Goal: Consume media (video, audio): Consume media (video, audio)

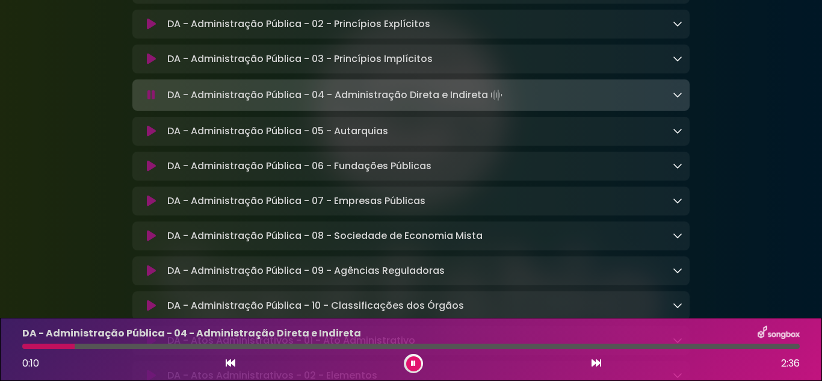
scroll to position [530, 0]
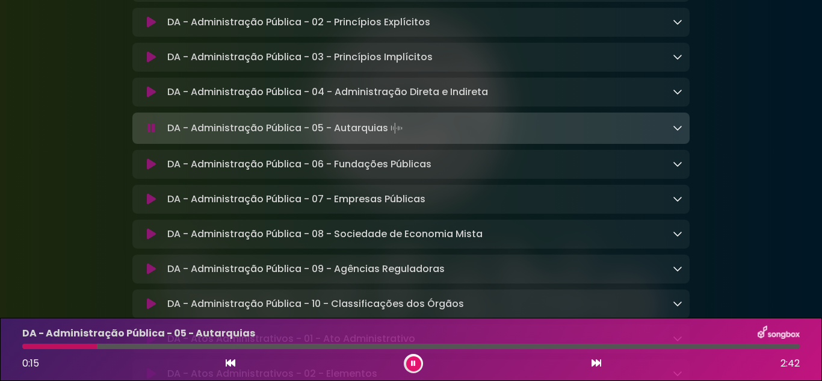
click at [596, 365] on icon at bounding box center [596, 363] width 10 height 10
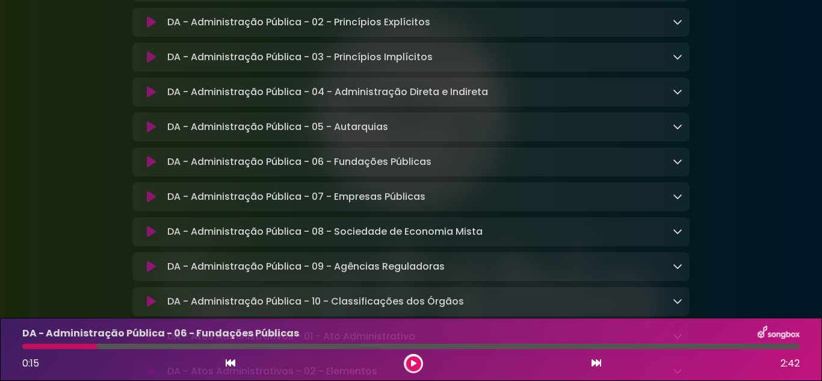
click at [596, 365] on icon at bounding box center [596, 363] width 10 height 10
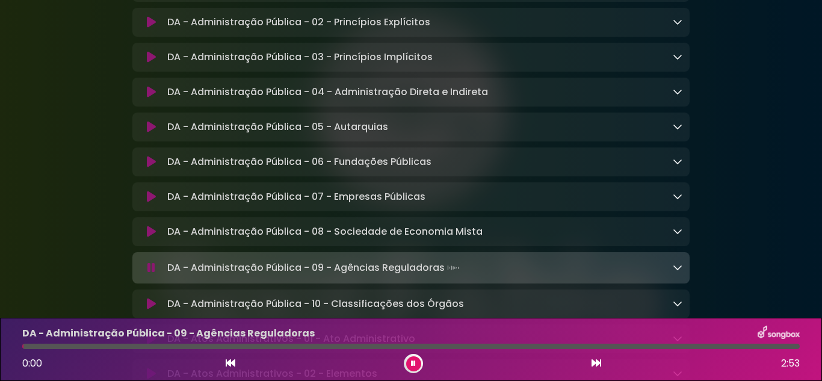
click at [596, 365] on icon at bounding box center [596, 363] width 10 height 10
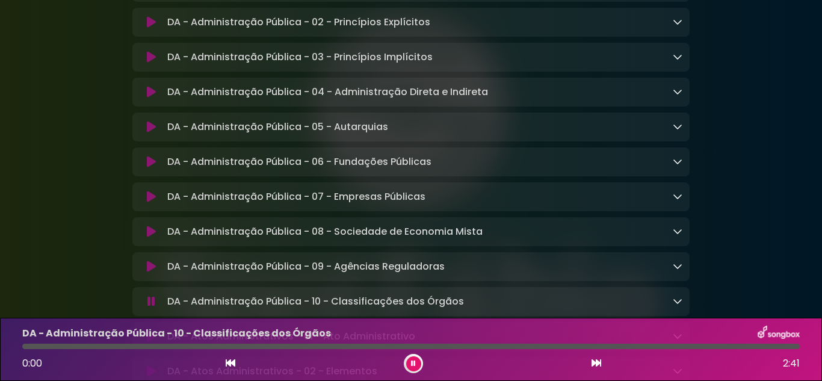
click at [596, 365] on icon at bounding box center [596, 363] width 10 height 10
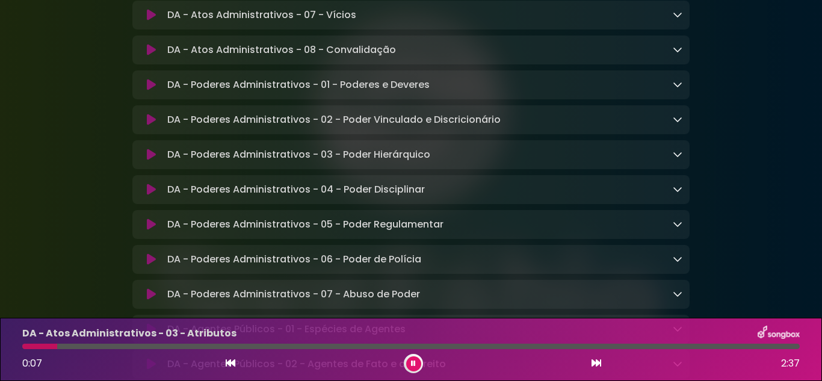
scroll to position [1083, 0]
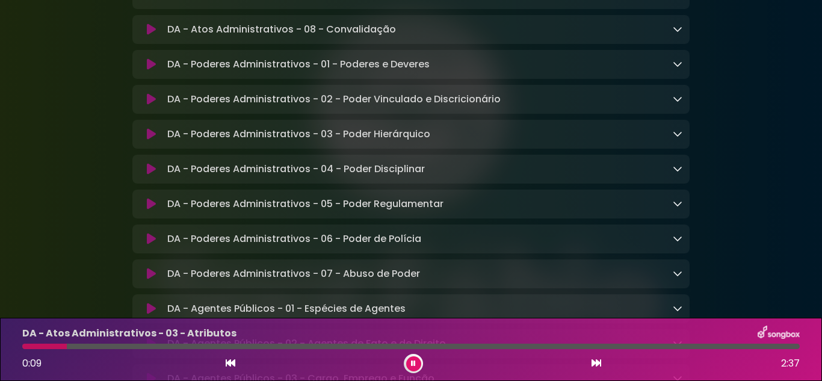
click at [597, 365] on icon at bounding box center [596, 363] width 10 height 10
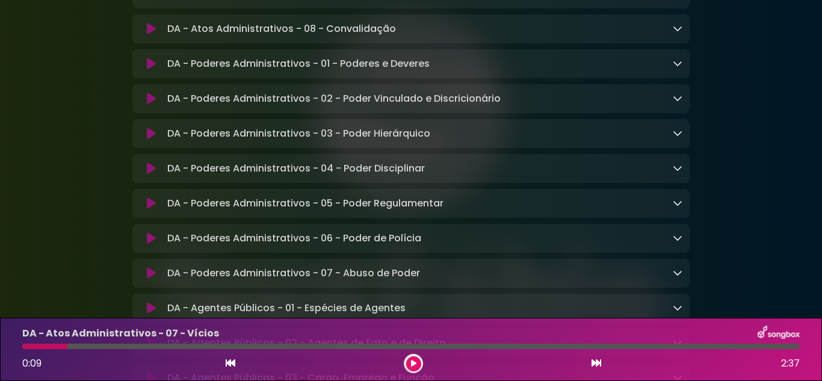
click at [597, 365] on icon at bounding box center [596, 363] width 10 height 10
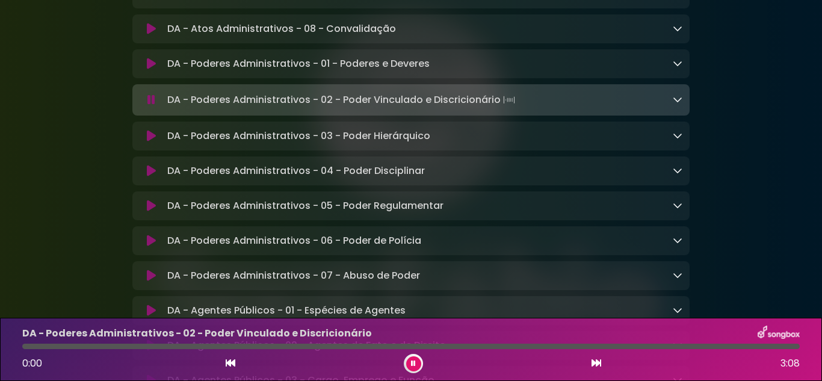
click at [597, 365] on icon at bounding box center [596, 363] width 10 height 10
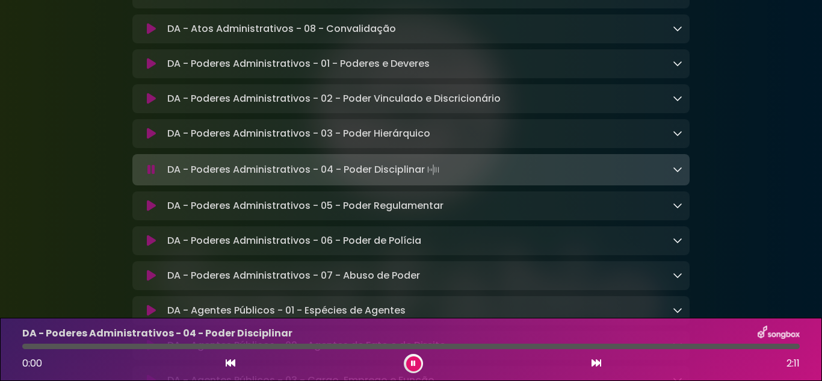
click at [597, 365] on icon at bounding box center [596, 363] width 10 height 10
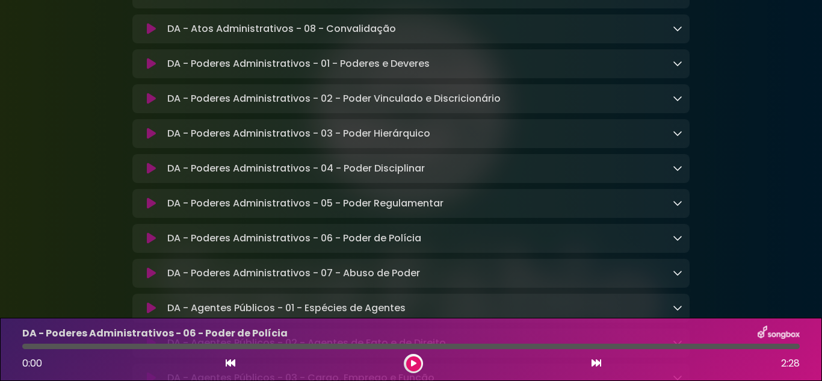
click at [597, 365] on icon at bounding box center [596, 363] width 10 height 10
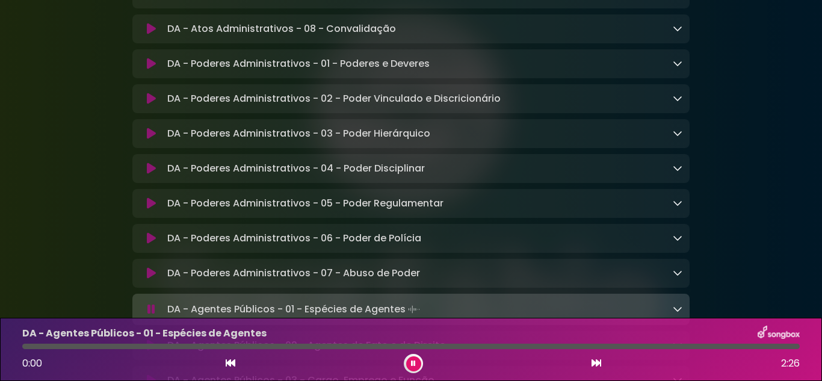
click at [597, 365] on icon at bounding box center [596, 363] width 10 height 10
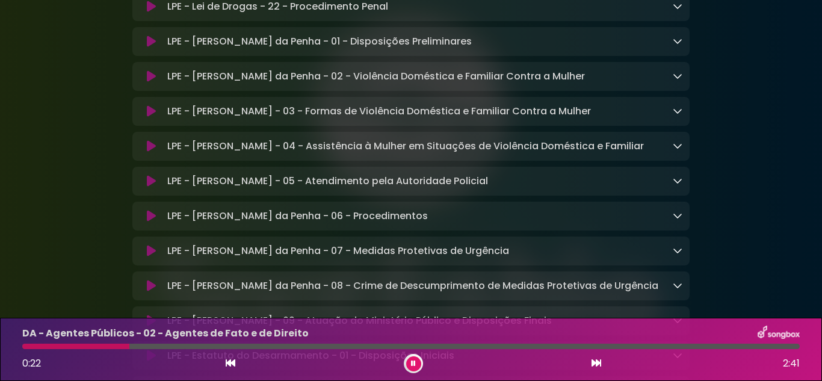
scroll to position [2429, 0]
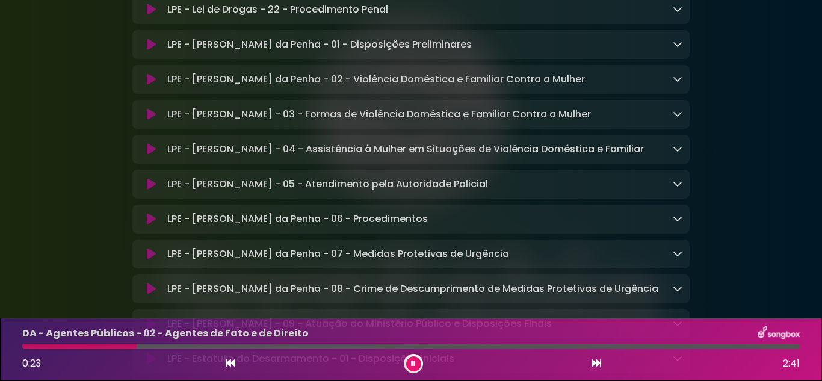
click at [327, 52] on p "LPE - [PERSON_NAME] da Penha - 01 - Disposições Preliminares Loading Track..." at bounding box center [319, 44] width 304 height 14
click at [598, 364] on icon at bounding box center [596, 363] width 10 height 10
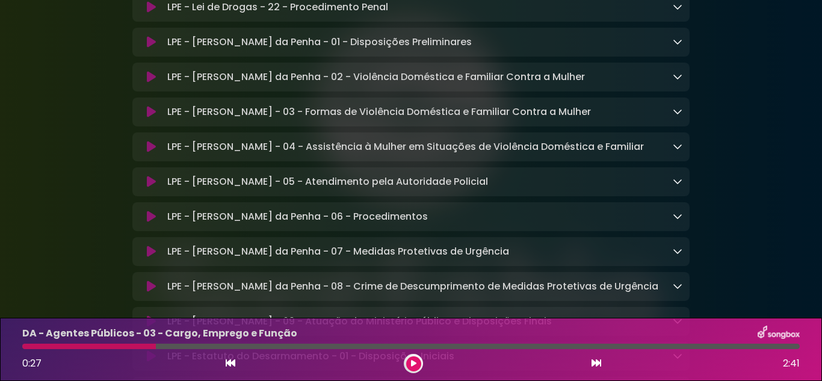
scroll to position [2427, 0]
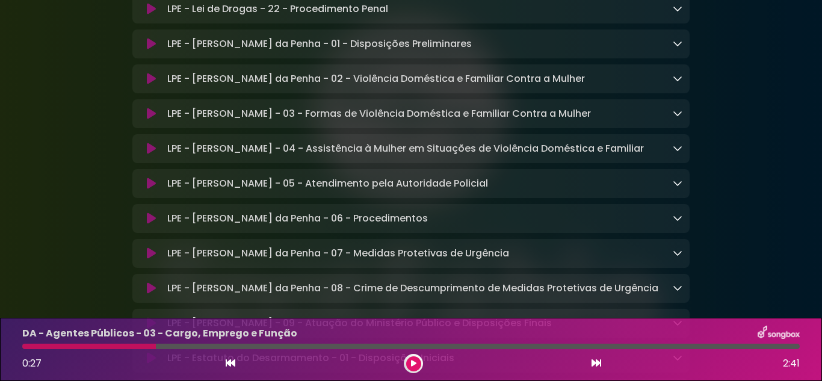
click at [598, 364] on icon at bounding box center [596, 363] width 10 height 10
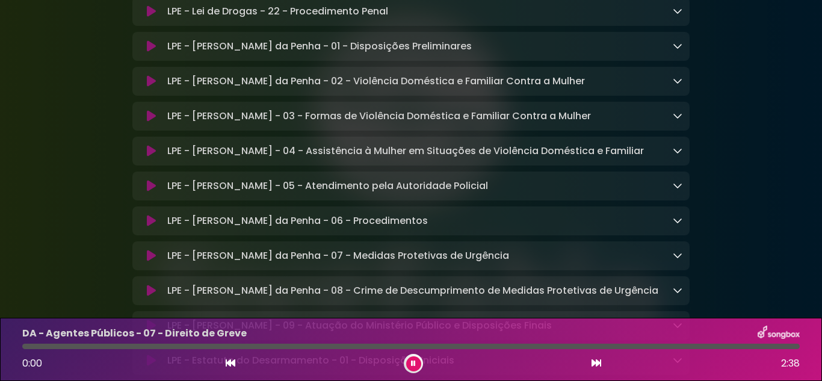
scroll to position [2429, 0]
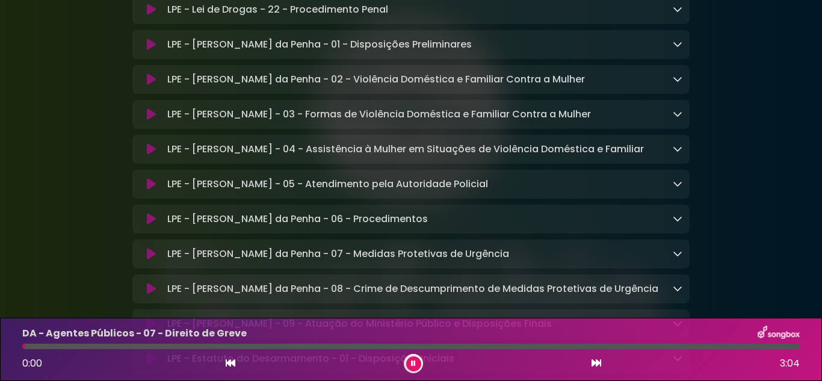
click at [598, 364] on icon at bounding box center [596, 363] width 10 height 10
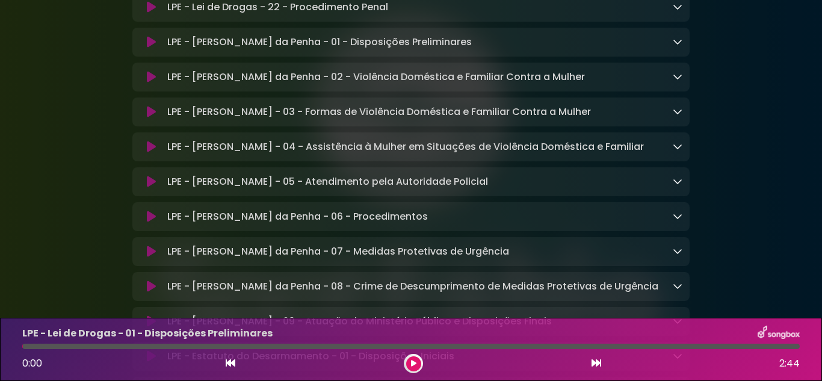
scroll to position [2427, 0]
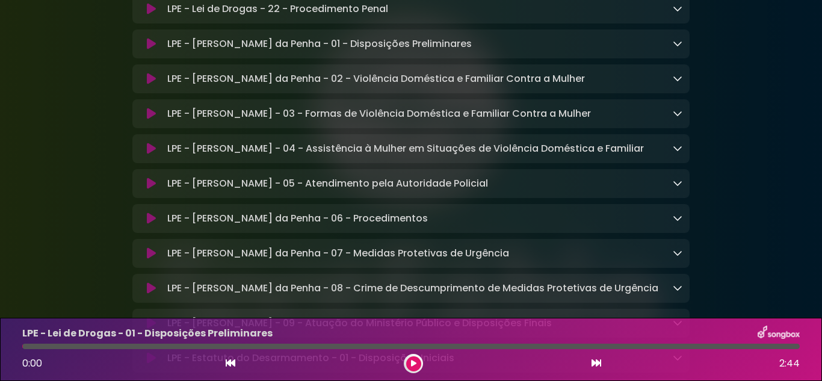
click at [598, 364] on icon at bounding box center [596, 363] width 10 height 10
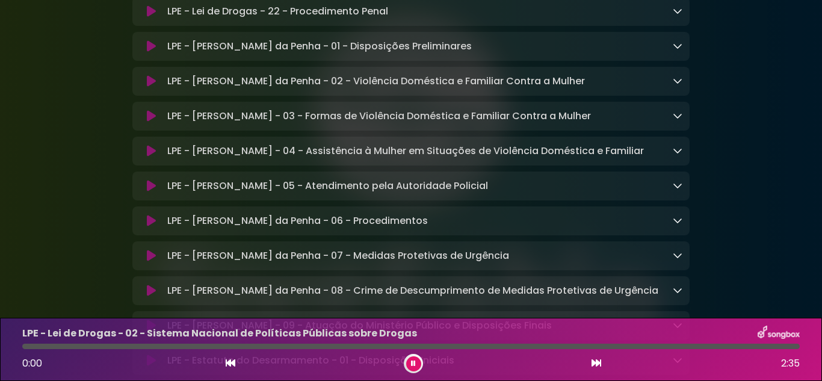
scroll to position [2429, 0]
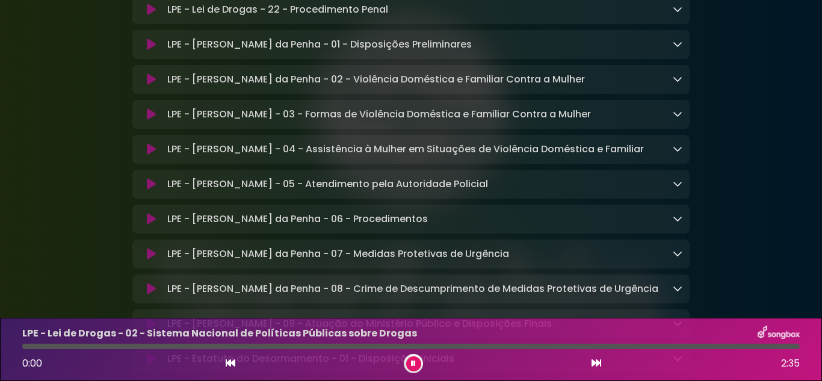
click at [598, 364] on icon at bounding box center [596, 363] width 10 height 10
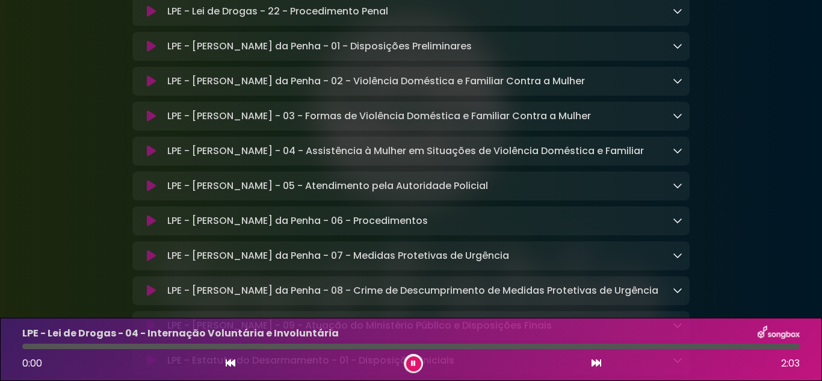
click at [598, 364] on icon at bounding box center [596, 363] width 10 height 10
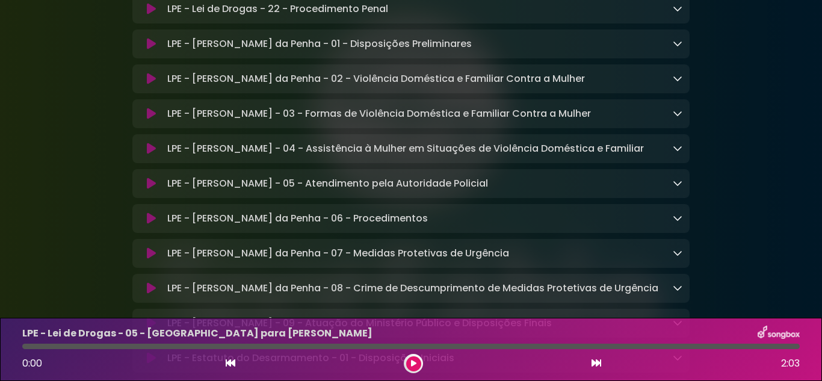
click at [598, 364] on icon at bounding box center [596, 363] width 10 height 10
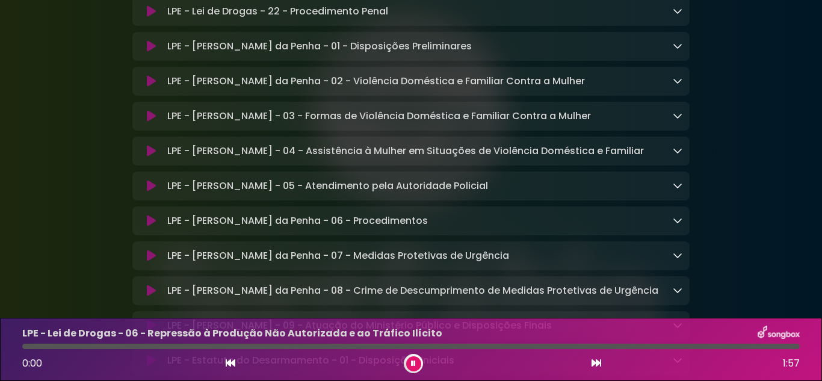
scroll to position [2429, 0]
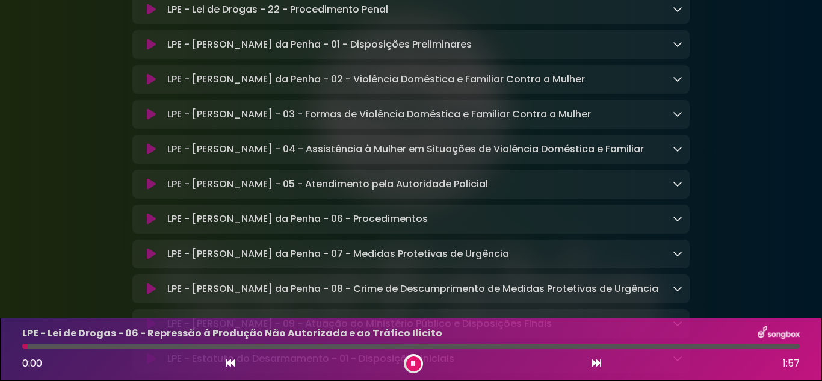
click at [598, 364] on icon at bounding box center [596, 363] width 10 height 10
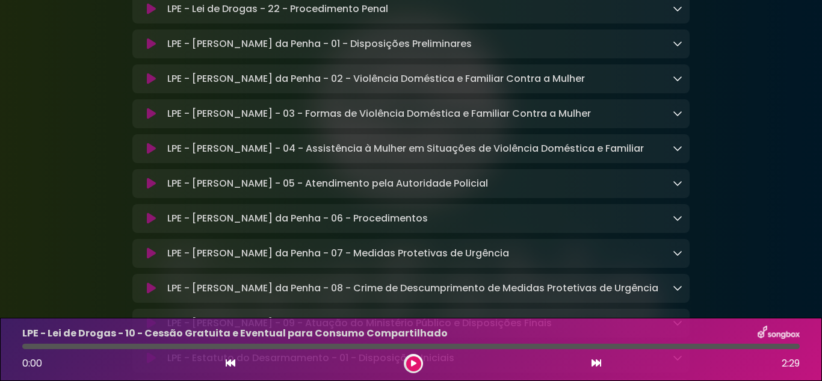
click at [598, 364] on icon at bounding box center [596, 363] width 10 height 10
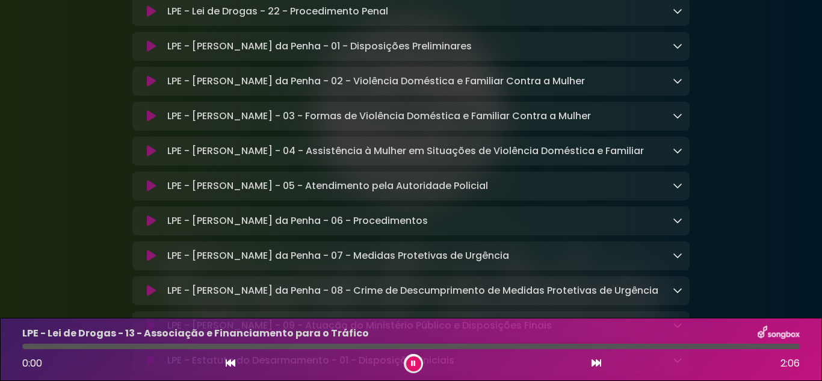
scroll to position [2429, 0]
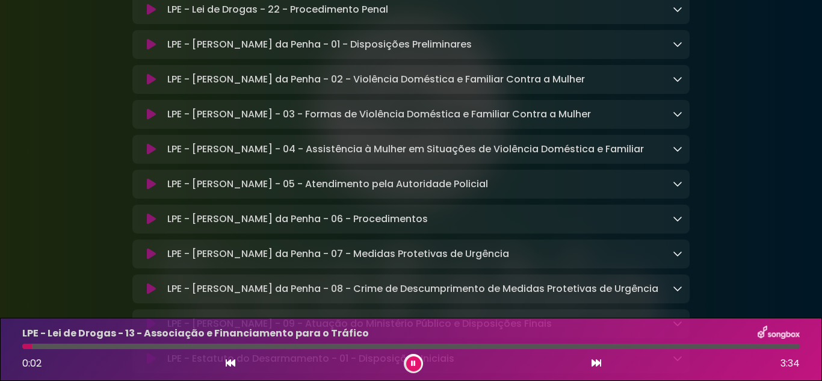
click at [229, 363] on icon at bounding box center [231, 363] width 10 height 10
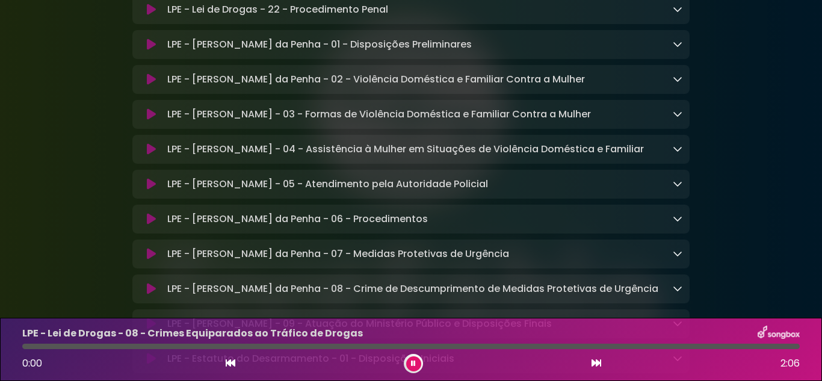
click at [229, 363] on icon at bounding box center [231, 363] width 10 height 10
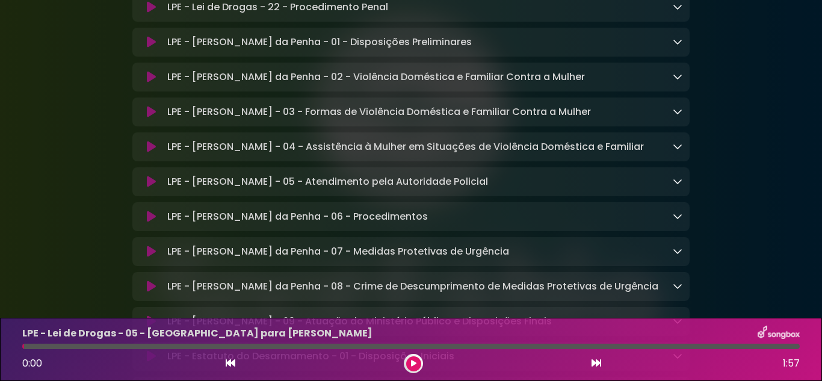
scroll to position [2427, 0]
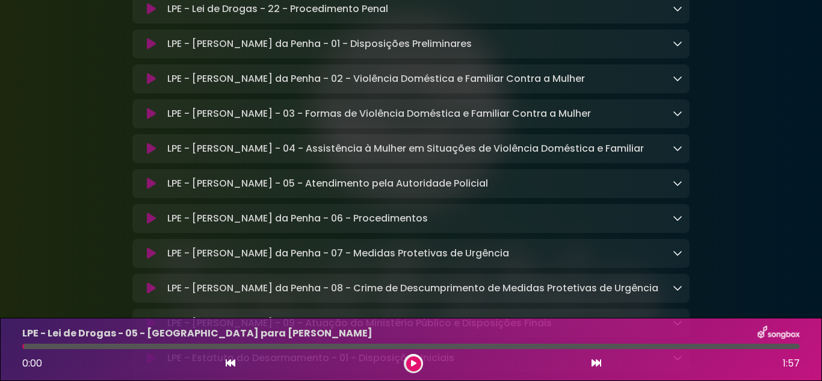
click at [229, 363] on icon at bounding box center [231, 363] width 10 height 10
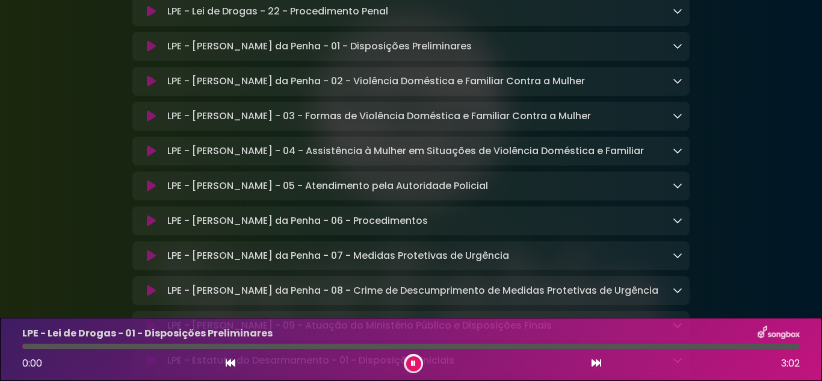
scroll to position [2429, 0]
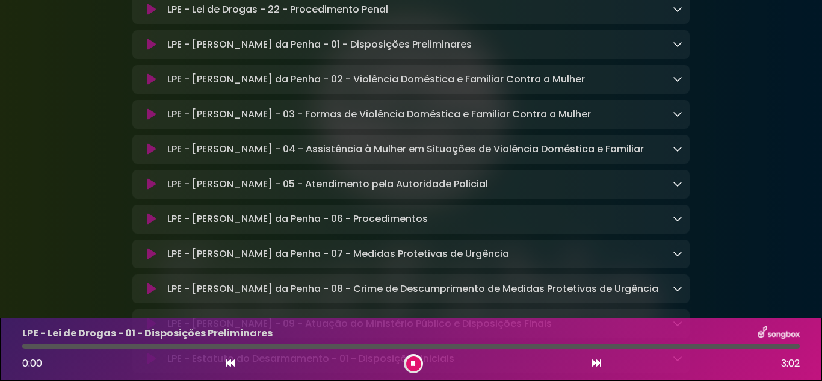
click at [229, 363] on icon at bounding box center [231, 363] width 10 height 10
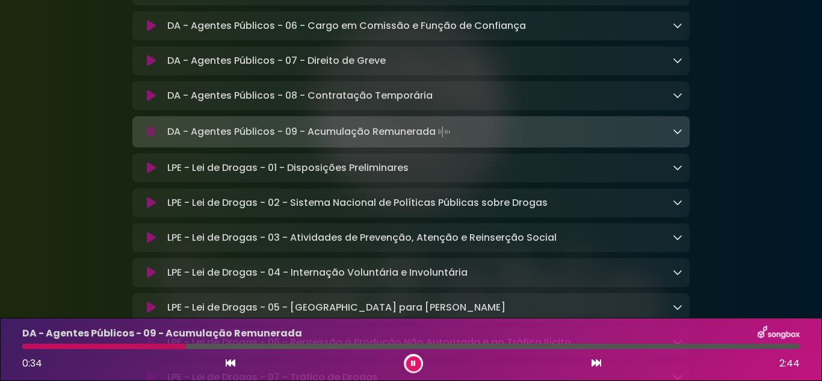
scroll to position [1515, 0]
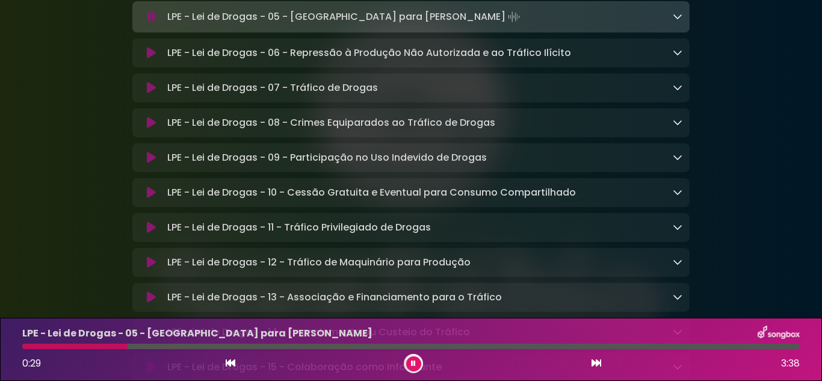
scroll to position [1803, 0]
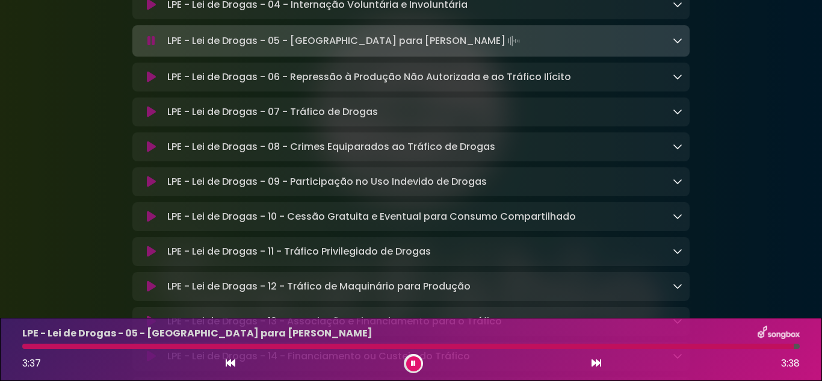
click at [417, 360] on button at bounding box center [413, 363] width 15 height 15
